Goal: Find specific page/section: Find specific page/section

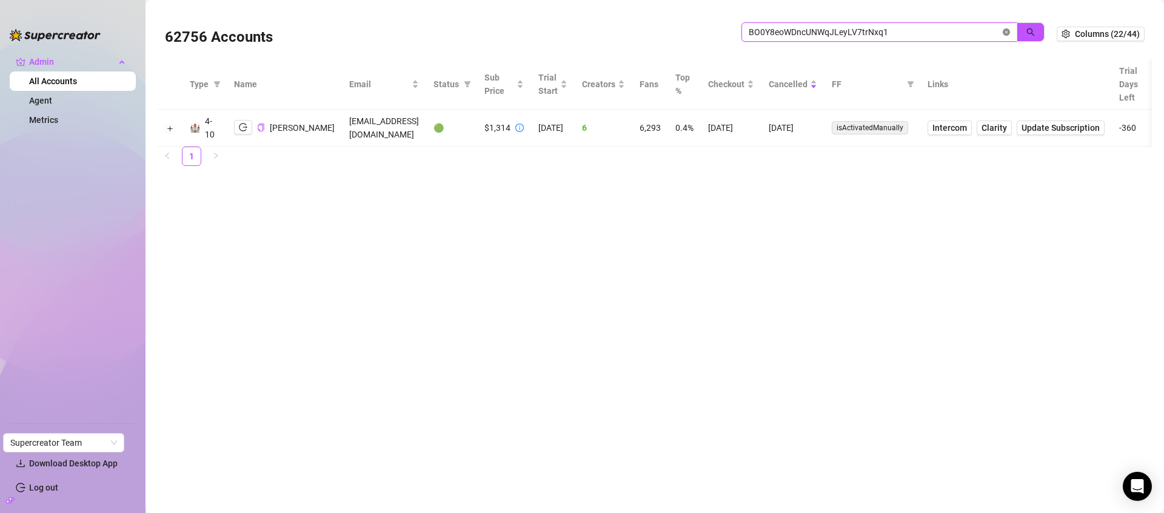
click at [1007, 29] on icon "close-circle" at bounding box center [1006, 31] width 7 height 7
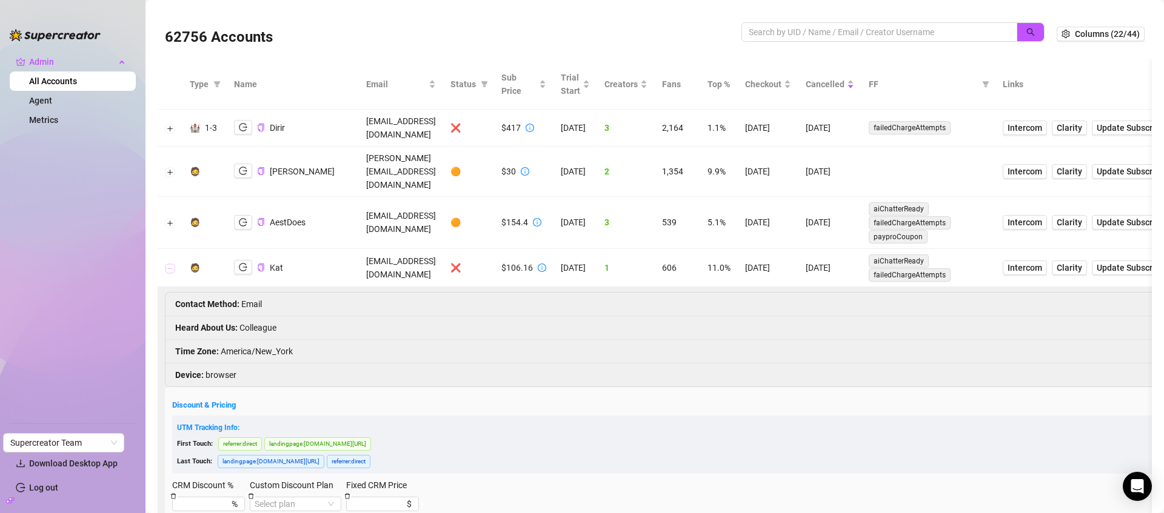
click at [172, 264] on button "Collapse row" at bounding box center [170, 269] width 10 height 10
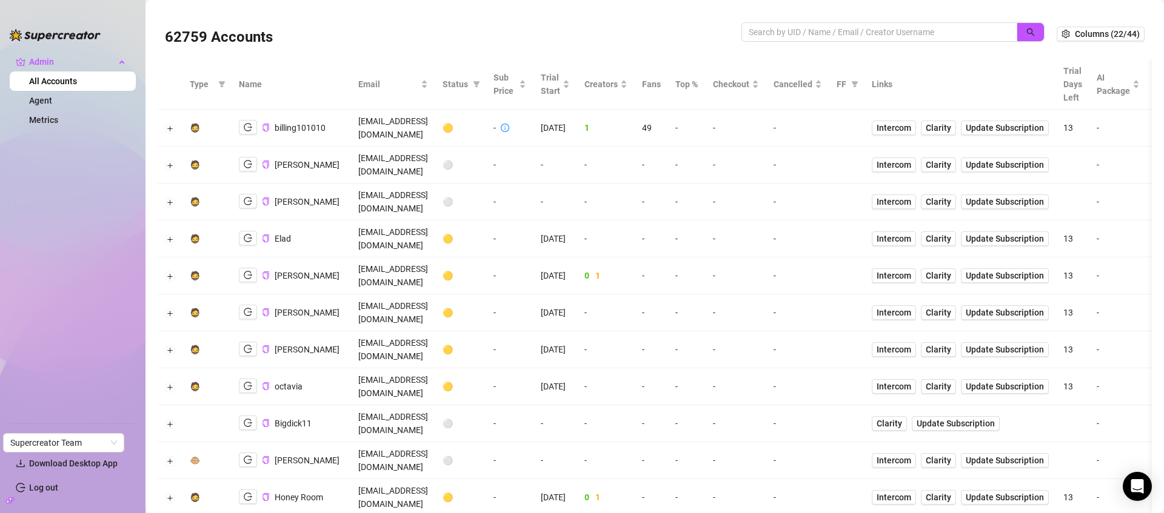
scroll to position [205, 0]
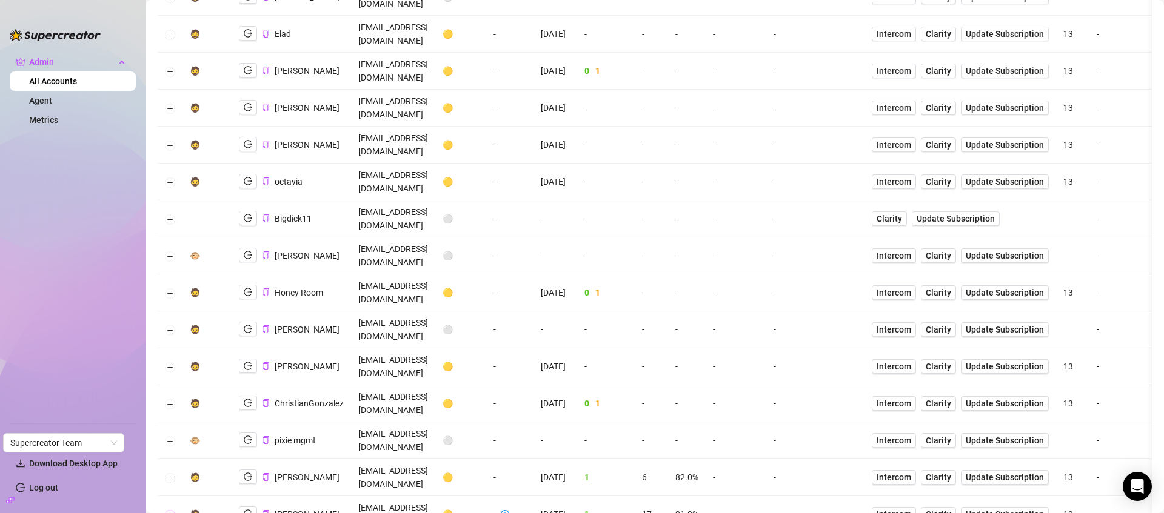
click at [169, 510] on button "Expand row" at bounding box center [170, 515] width 10 height 10
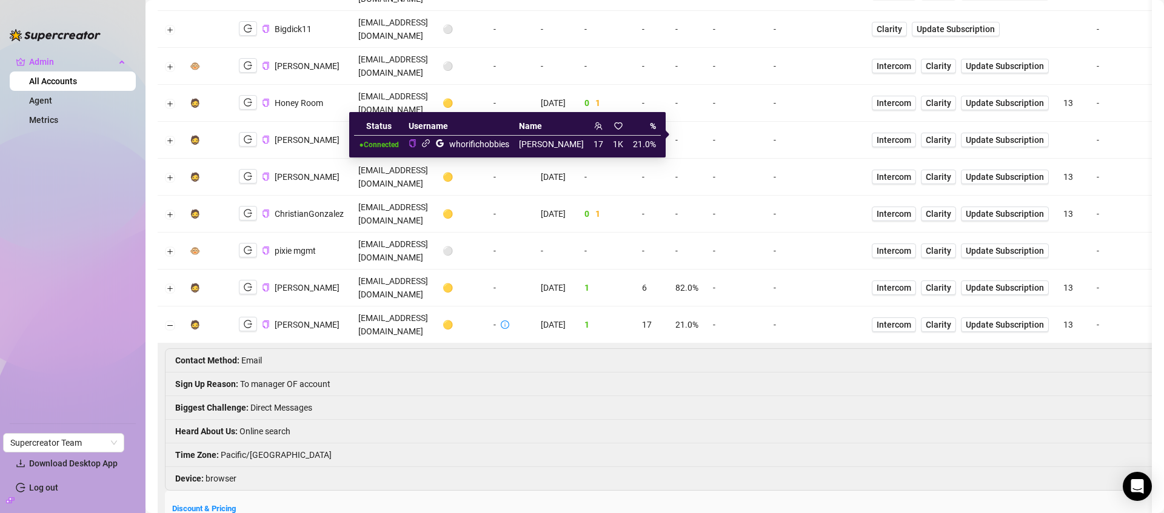
click at [430, 144] on icon "link" at bounding box center [425, 143] width 9 height 9
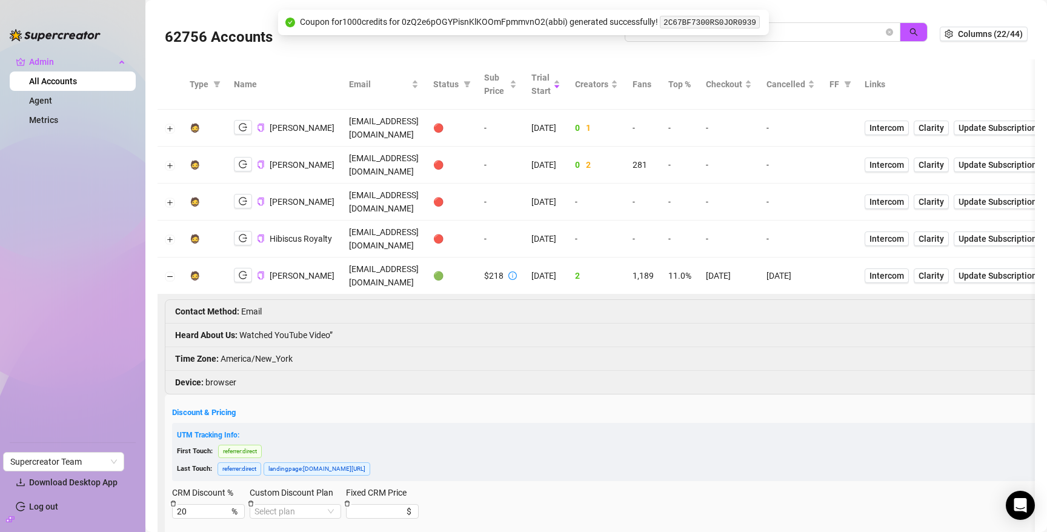
scroll to position [315, 0]
